Goal: Transaction & Acquisition: Obtain resource

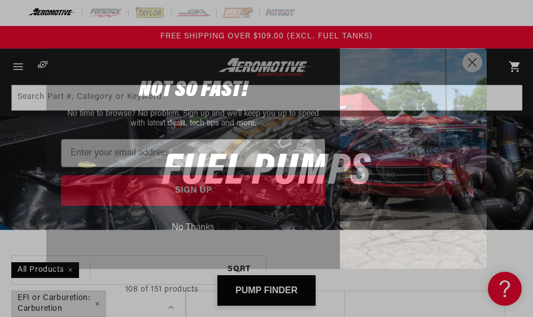
click at [97, 156] on input "Enter your email address" at bounding box center [193, 153] width 264 height 28
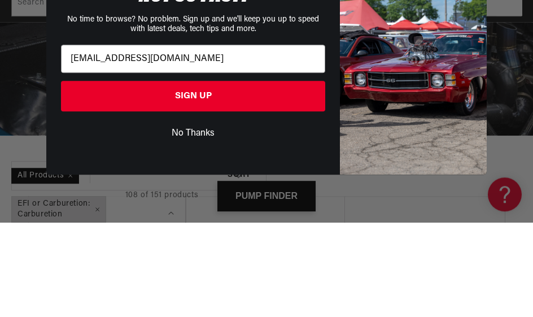
type input "sanchez3326@gmail.com"
click at [217, 175] on button "SIGN UP" at bounding box center [193, 190] width 264 height 31
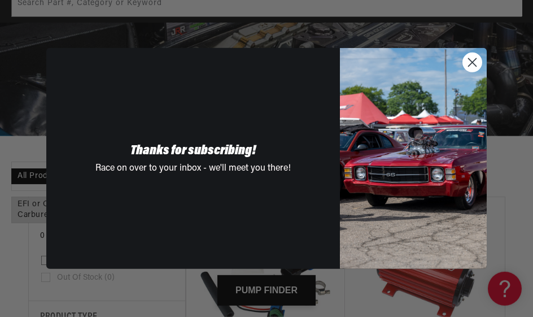
click at [474, 66] on circle "Close dialog" at bounding box center [472, 62] width 19 height 19
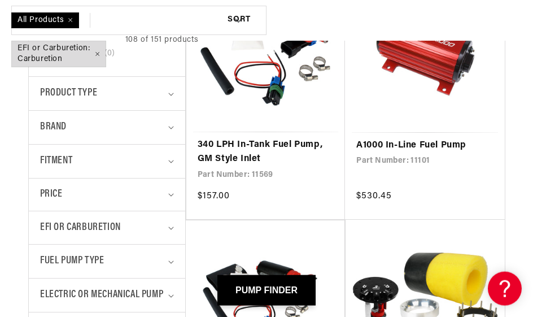
scroll to position [319, 0]
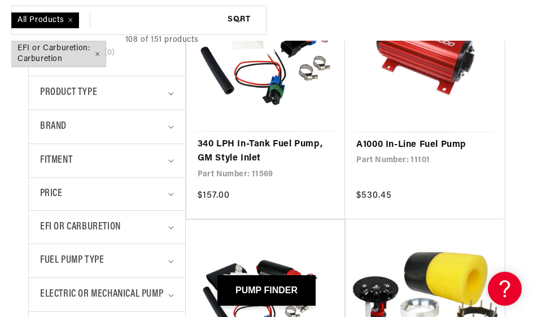
click at [173, 160] on icon "Fitment (0 selected)" at bounding box center [171, 160] width 6 height 3
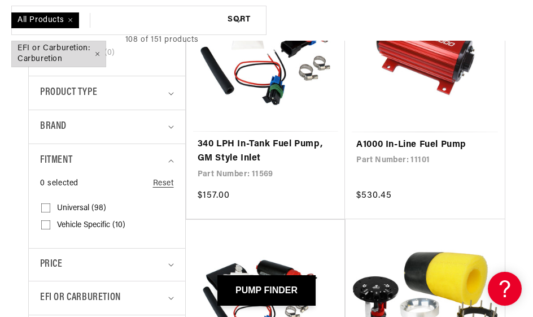
click at [107, 225] on span "Vehicle Specific (10)" at bounding box center [91, 225] width 68 height 10
click at [50, 225] on input "Vehicle Specific (10) Vehicle Specific (10 products)" at bounding box center [45, 227] width 9 height 9
checkbox input "true"
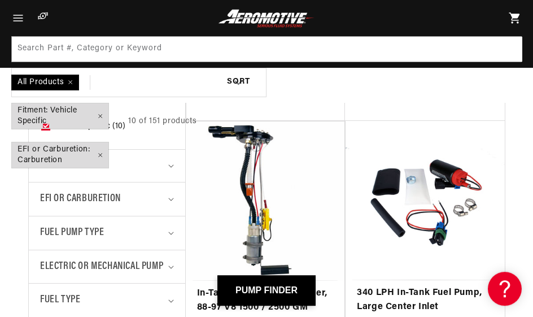
scroll to position [417, 0]
click at [173, 232] on summary "Fuel Pump Type" at bounding box center [107, 232] width 134 height 33
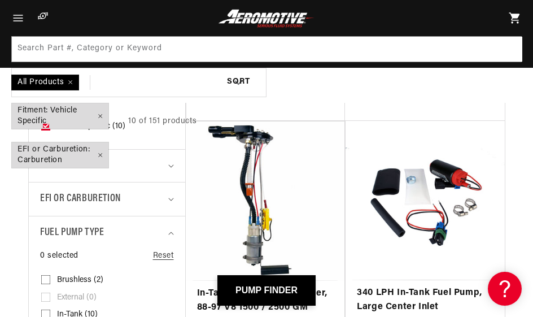
click at [55, 309] on label "In-Tank (10) In-Tank (10 products)" at bounding box center [103, 314] width 125 height 17
click at [50, 312] on input "In-Tank (10) In-Tank (10 products)" at bounding box center [45, 316] width 9 height 9
checkbox input "true"
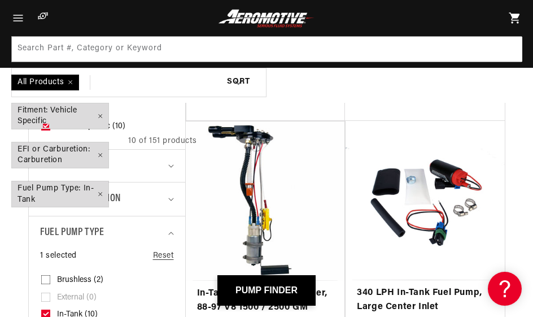
click at [67, 115] on span "Fitment: Vehicle Specific Remove filter" at bounding box center [60, 115] width 97 height 25
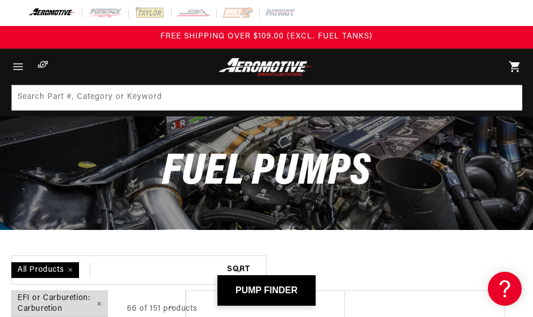
click at [25, 69] on span "Menu" at bounding box center [18, 67] width 25 height 36
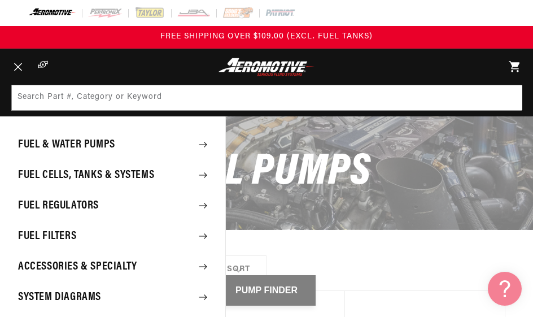
click at [23, 67] on span "Menu" at bounding box center [18, 67] width 25 height 36
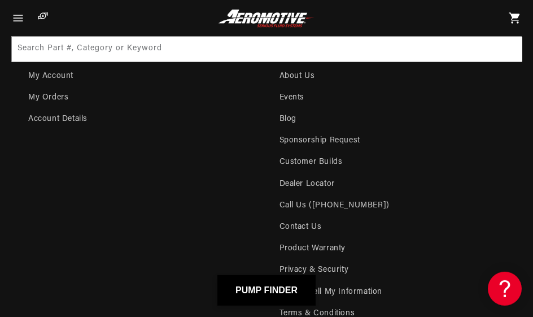
scroll to position [10633, 0]
click at [319, 195] on link "Call Us ([PHONE_NUMBER])" at bounding box center [335, 205] width 110 height 21
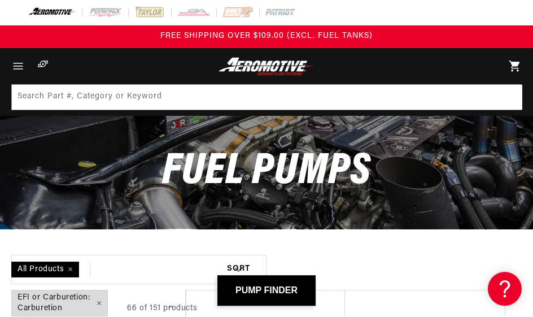
scroll to position [0, 0]
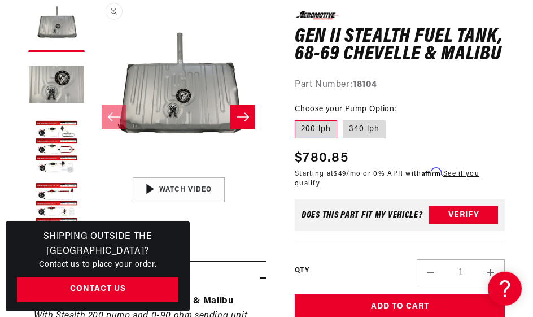
scroll to position [162, 0]
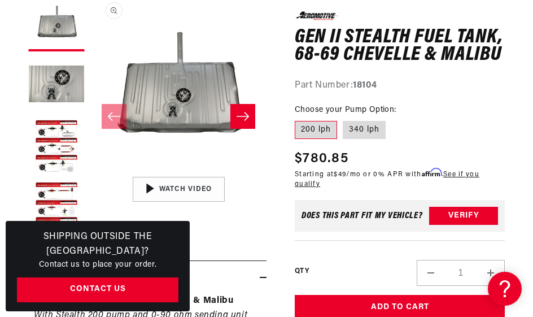
click at [364, 133] on label "340 lph" at bounding box center [364, 130] width 43 height 18
click at [343, 119] on input "340 lph" at bounding box center [343, 119] width 1 height 1
radio input "true"
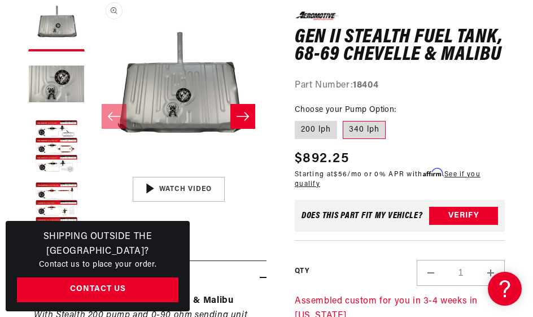
click at [472, 212] on button "Verify" at bounding box center [463, 216] width 69 height 18
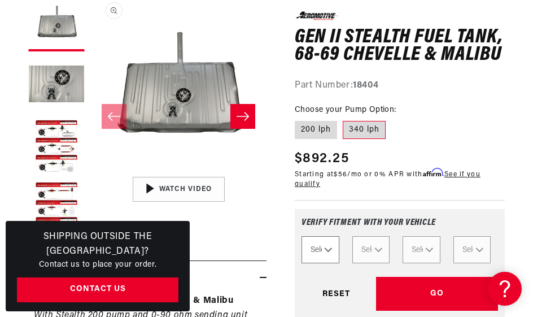
click at [334, 246] on select "Select Year 2023 2022 2021 2020 2019 2018 2017 2016 2015 2014 2013 2012 2011 20…" at bounding box center [321, 249] width 38 height 27
select select "1966"
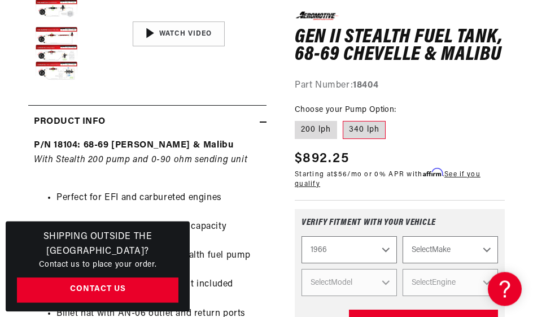
scroll to position [325, 0]
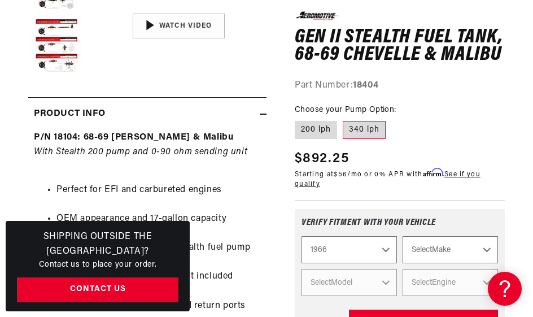
click at [391, 254] on select "2023 2022 2021 2020 2019 2018 2017 2016 2015 2014 2013 2012 2011 2010 2009 2008…" at bounding box center [349, 249] width 95 height 27
select select "1968"
click at [494, 254] on select "Select Make Buick Chevrolet Dodge Ford GMC Oldsmobile Pontiac" at bounding box center [450, 249] width 95 height 27
select select "Chevrolet"
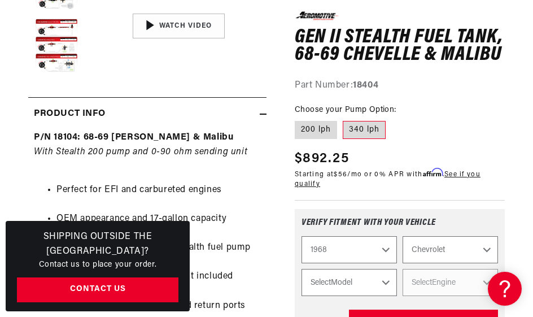
click at [391, 288] on select "Select Model C10 Pickup C20 Pickup Camaro Chevelle Chevy II Corvette K10 Pickup…" at bounding box center [349, 282] width 95 height 27
select select "Chevelle"
click at [490, 286] on select "Select Engine 3.8L 4.1L 5.0L 5.3L 5.4L 5.7L 6.5L" at bounding box center [450, 282] width 95 height 27
select select "6.5L"
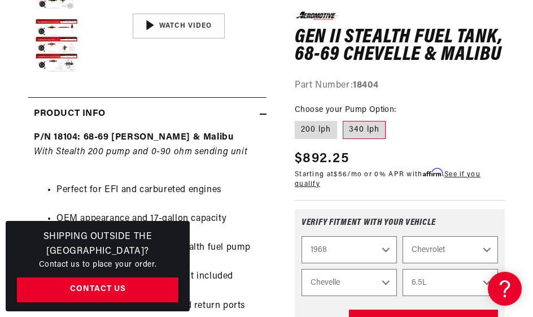
select select "Engine"
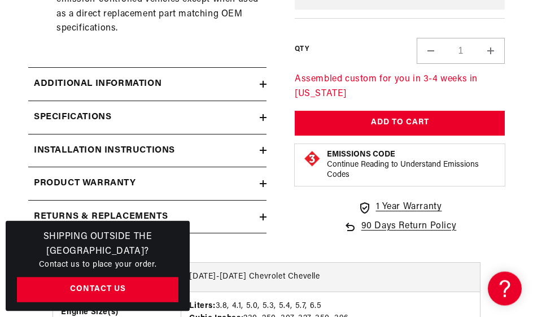
scroll to position [863, 0]
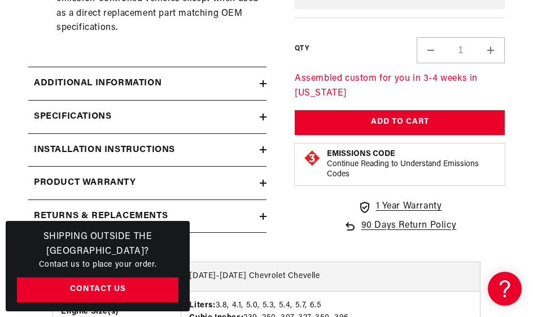
click at [264, 101] on summary "Specifications" at bounding box center [147, 117] width 238 height 33
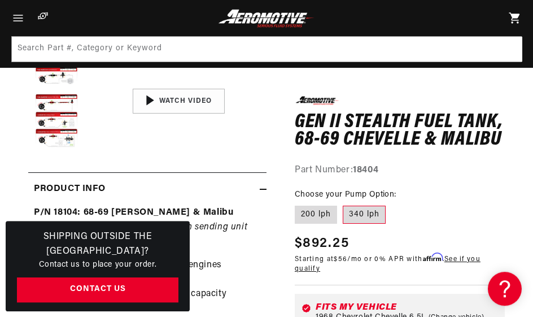
scroll to position [0, 0]
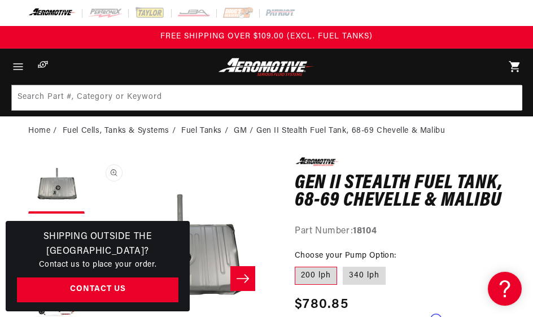
click at [373, 276] on label "340 lph" at bounding box center [364, 276] width 43 height 18
click at [343, 265] on input "340 lph" at bounding box center [343, 264] width 1 height 1
radio input "true"
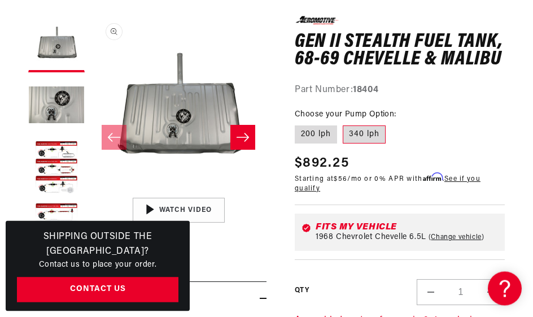
click at [64, 109] on button "Load image 2 in gallery view" at bounding box center [56, 107] width 56 height 56
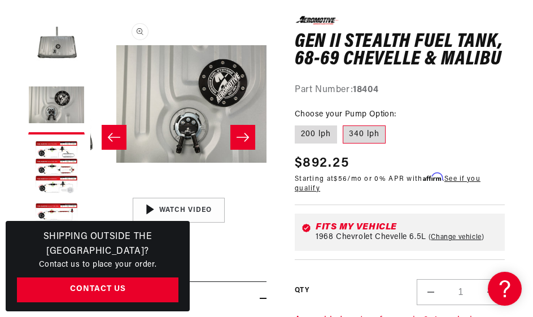
scroll to position [0, 176]
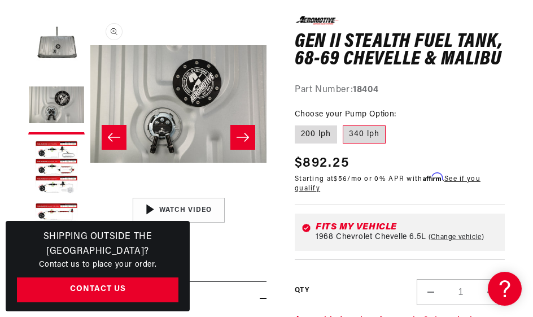
click at [64, 175] on button "Load image 3 in gallery view" at bounding box center [56, 168] width 56 height 56
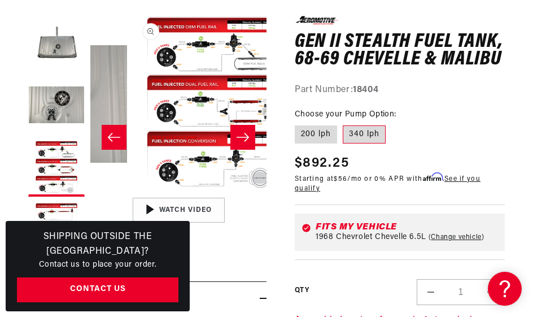
scroll to position [0, 353]
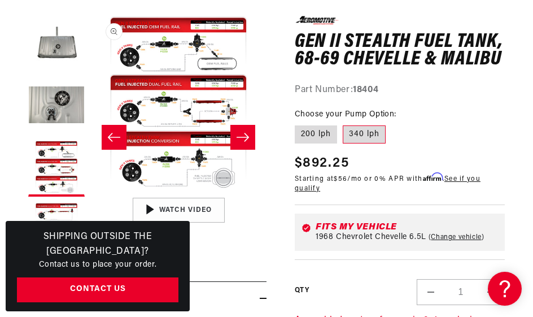
click at [90, 192] on button "Open media 3 in modal" at bounding box center [90, 192] width 0 height 0
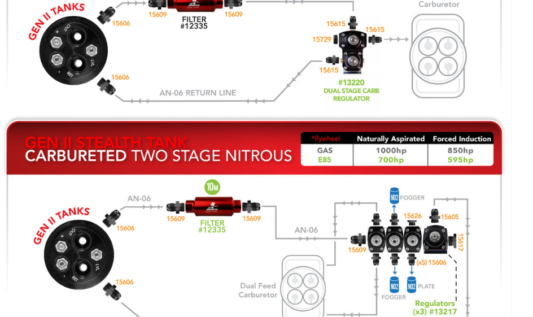
scroll to position [426, 0]
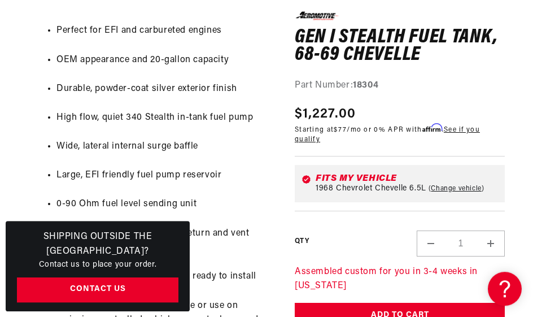
scroll to position [463, 0]
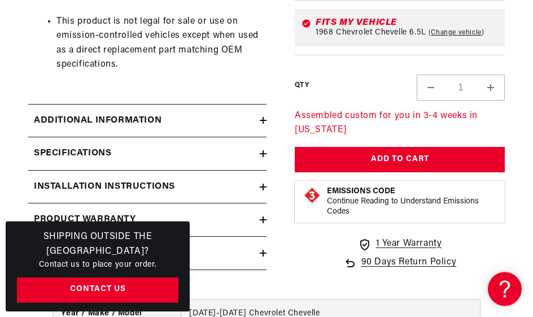
click at [262, 150] on icon at bounding box center [263, 153] width 7 height 7
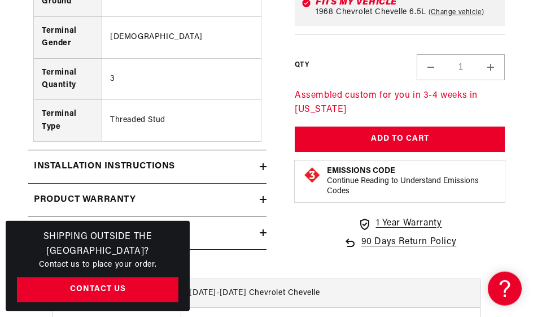
scroll to position [2037, 0]
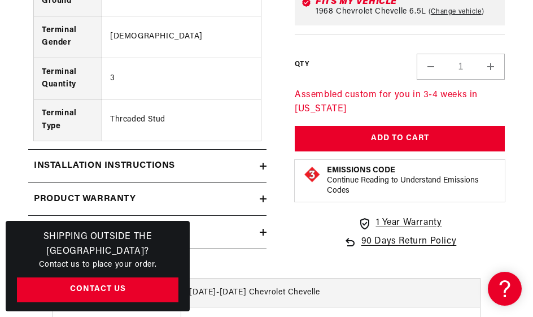
click at [266, 150] on summary "Installation Instructions" at bounding box center [147, 166] width 238 height 33
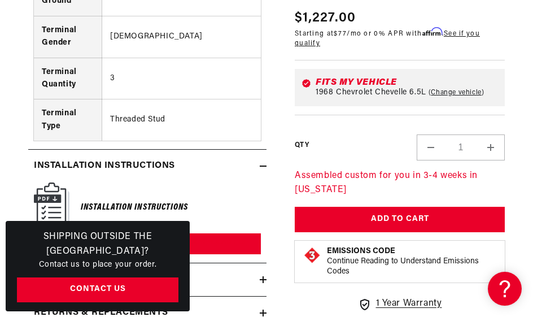
click at [64, 196] on img at bounding box center [52, 205] width 36 height 46
click at [233, 190] on div "Installation Instructions Download PDF" at bounding box center [147, 218] width 227 height 72
click at [231, 233] on link "Download PDF" at bounding box center [219, 243] width 84 height 21
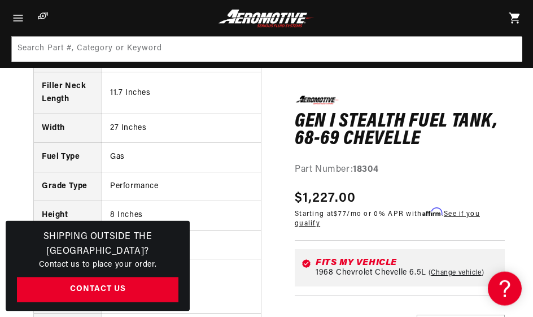
scroll to position [1064, 0]
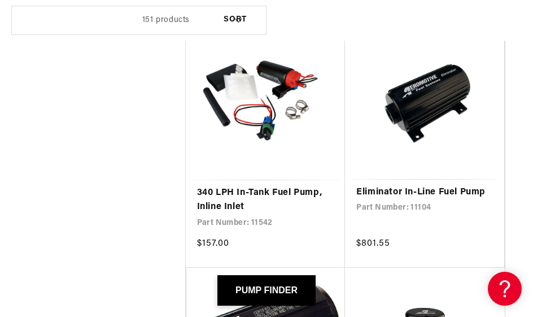
scroll to position [1565, 0]
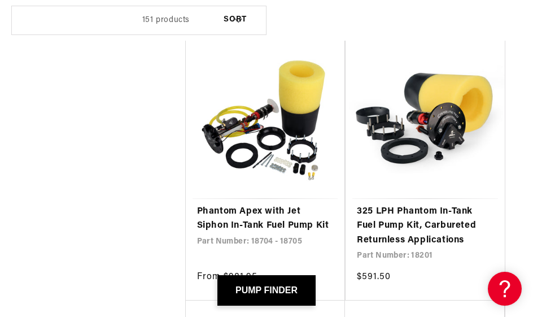
scroll to position [5135, 0]
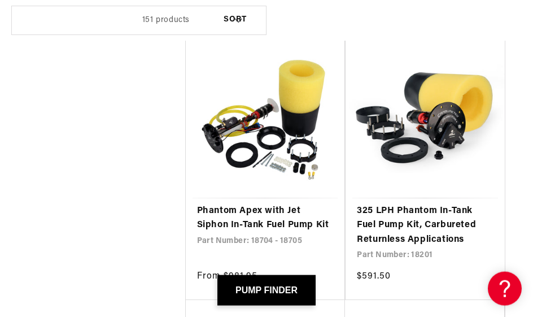
click at [445, 204] on link "325 LPH Phantom In-Tank Fuel Pump Kit, Carbureted Returnless Applications" at bounding box center [425, 225] width 137 height 43
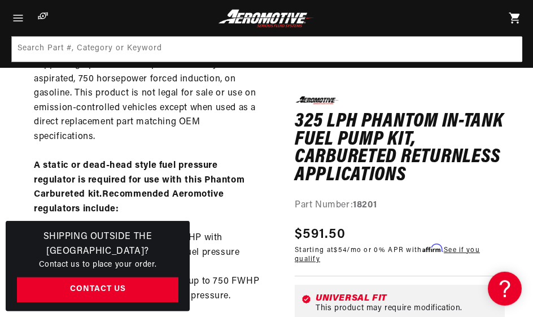
scroll to position [549, 0]
